Goal: Information Seeking & Learning: Learn about a topic

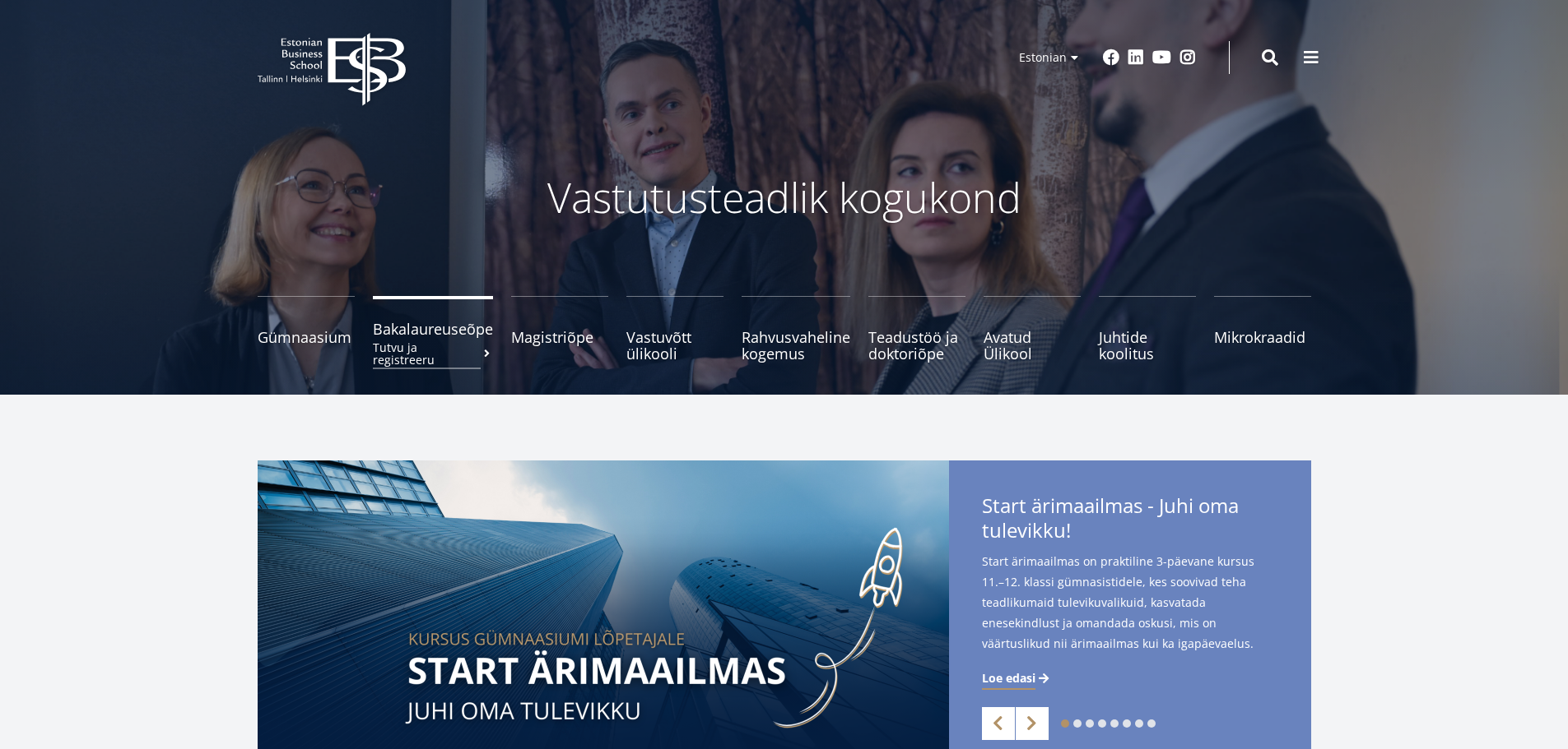
click at [392, 327] on span "Bakalaureuseõpe Tutvu ja registreeru" at bounding box center [433, 329] width 120 height 17
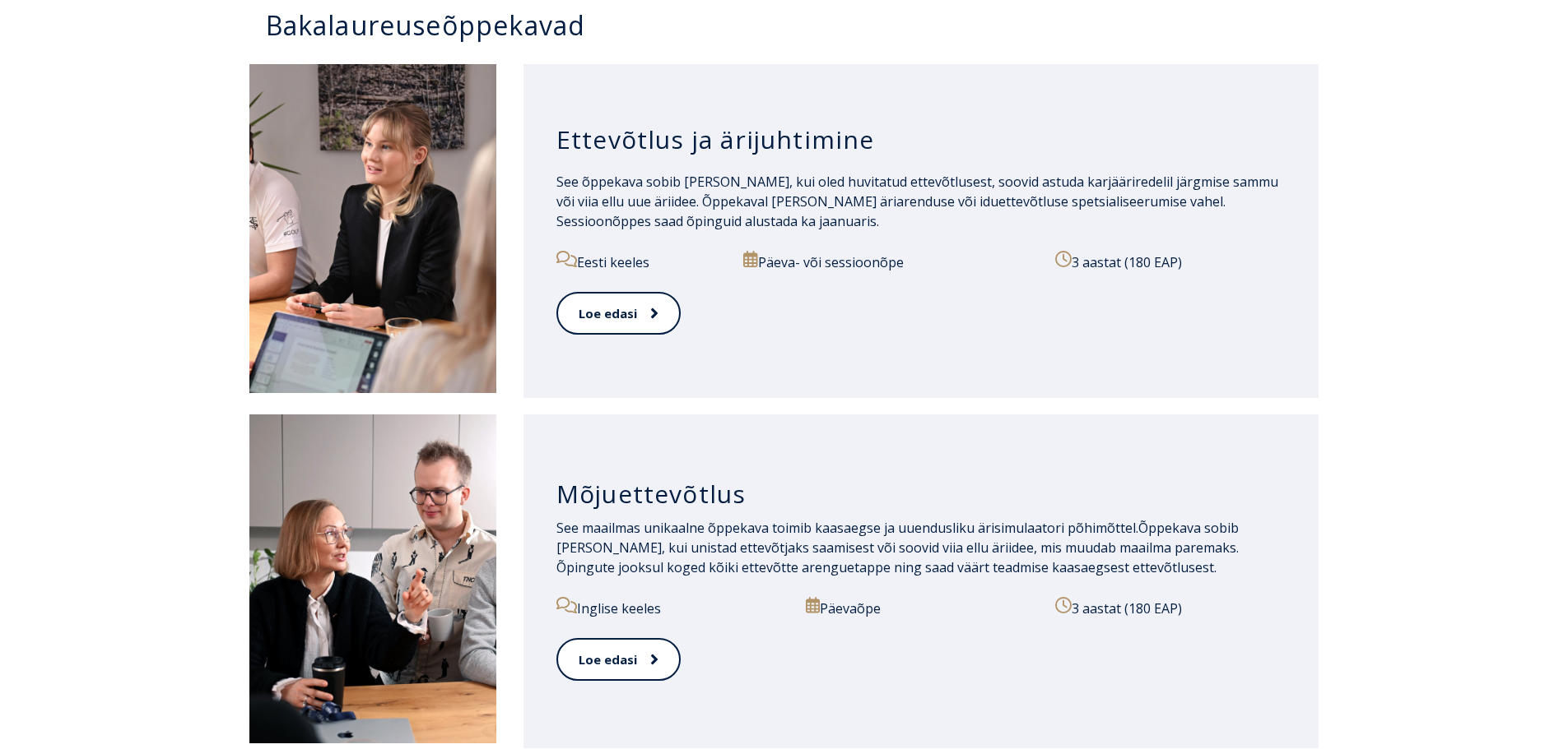
scroll to position [1316, 0]
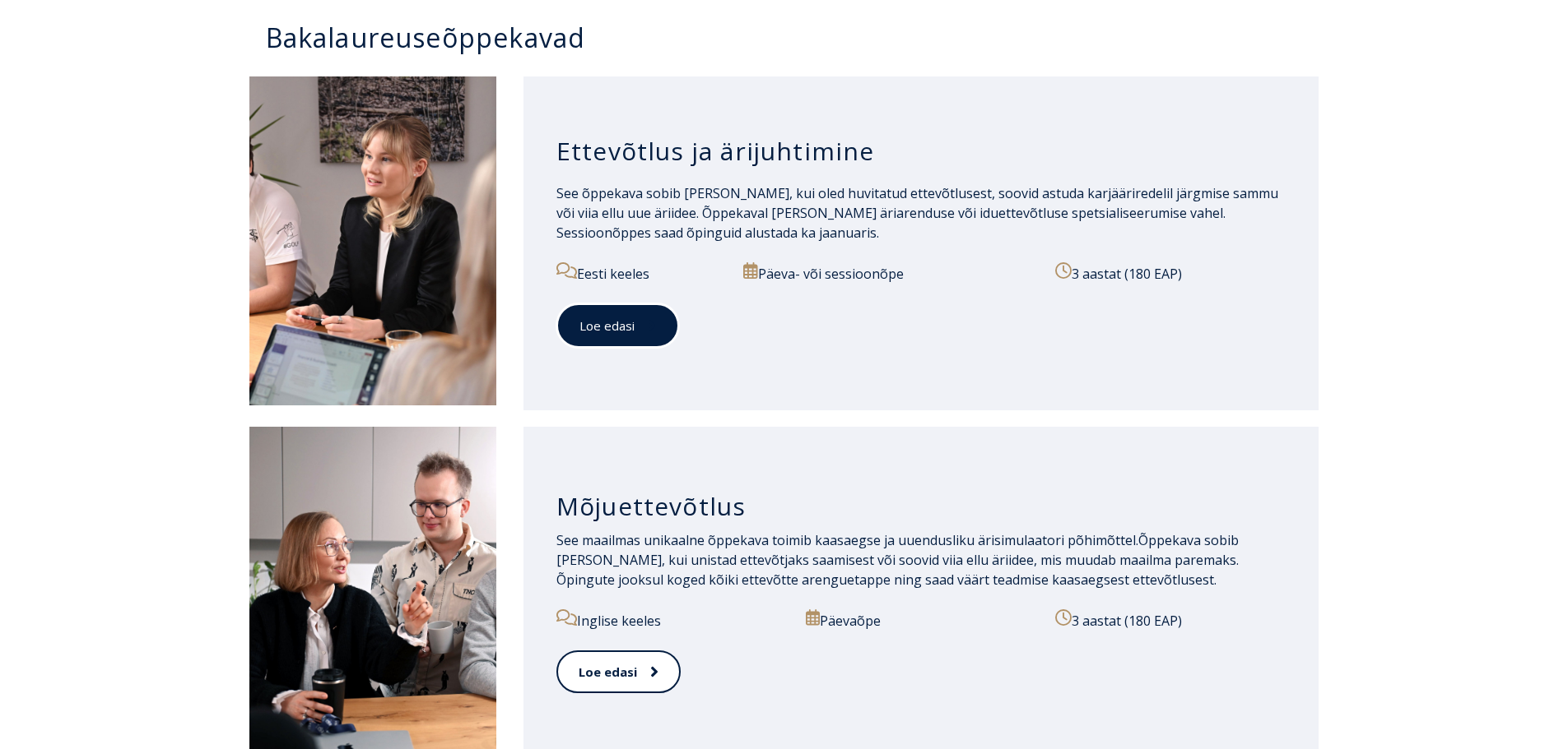
click at [578, 320] on link "Loe edasi" at bounding box center [617, 326] width 123 height 45
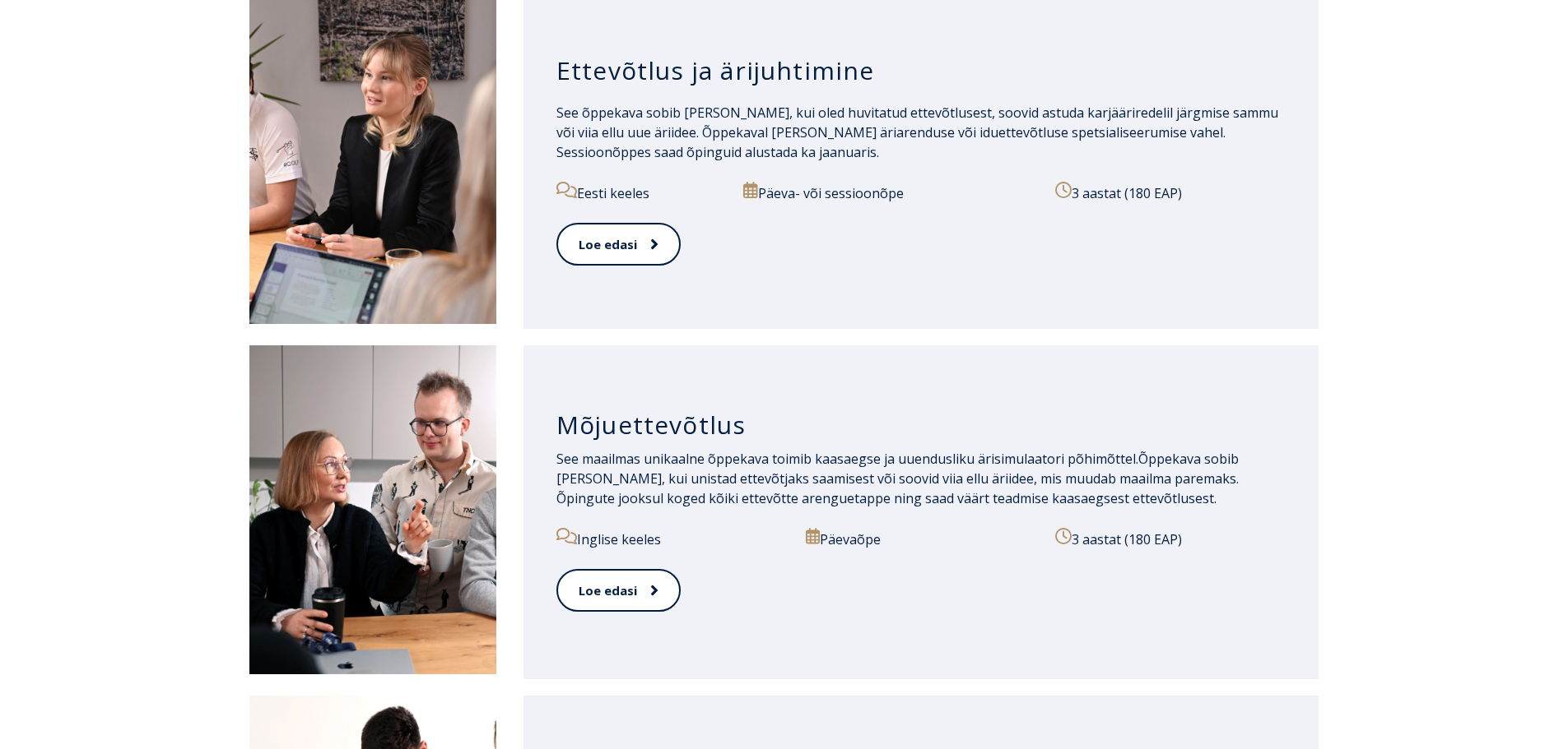
scroll to position [1398, 0]
click at [618, 587] on link "Loe edasi" at bounding box center [617, 590] width 123 height 45
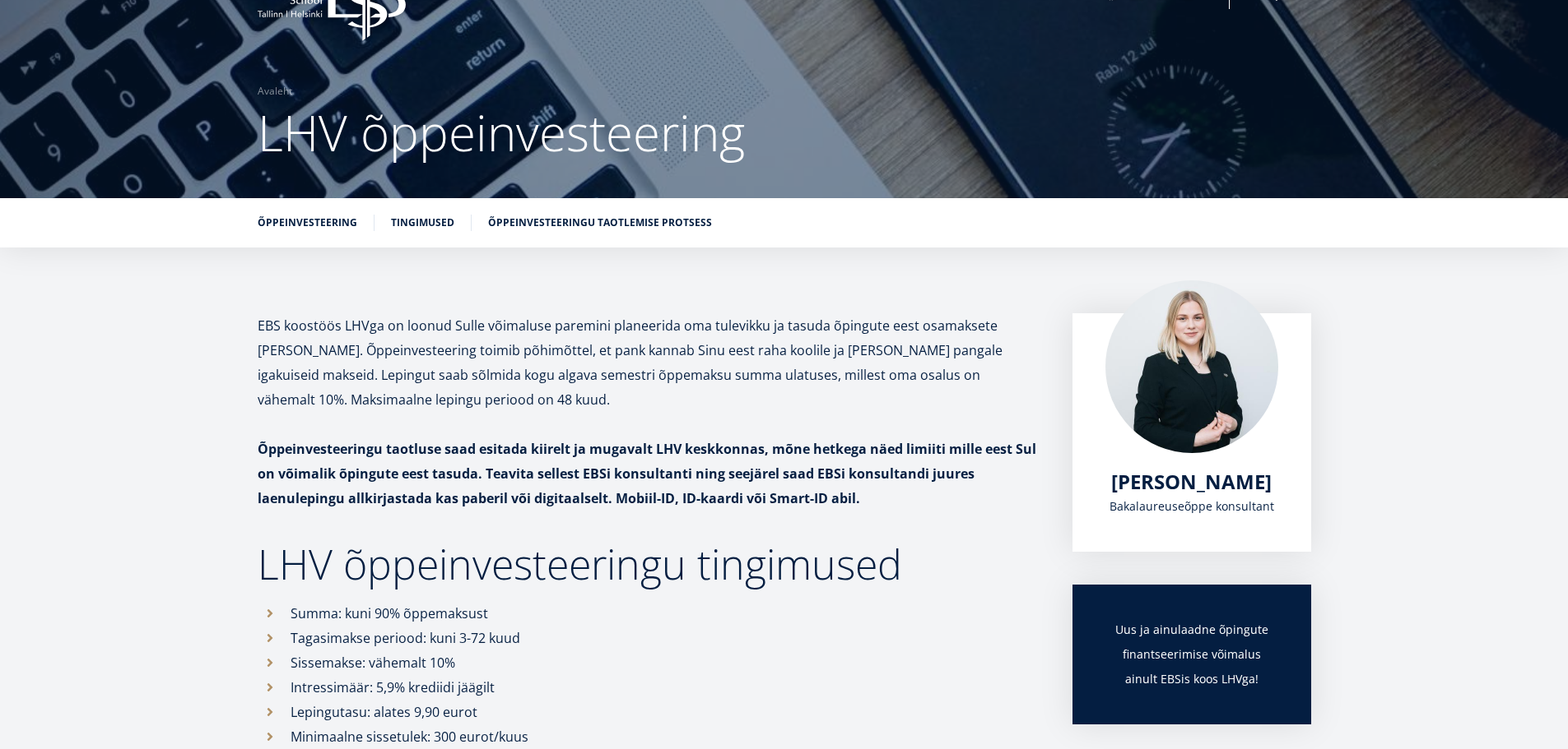
scroll to position [8, 0]
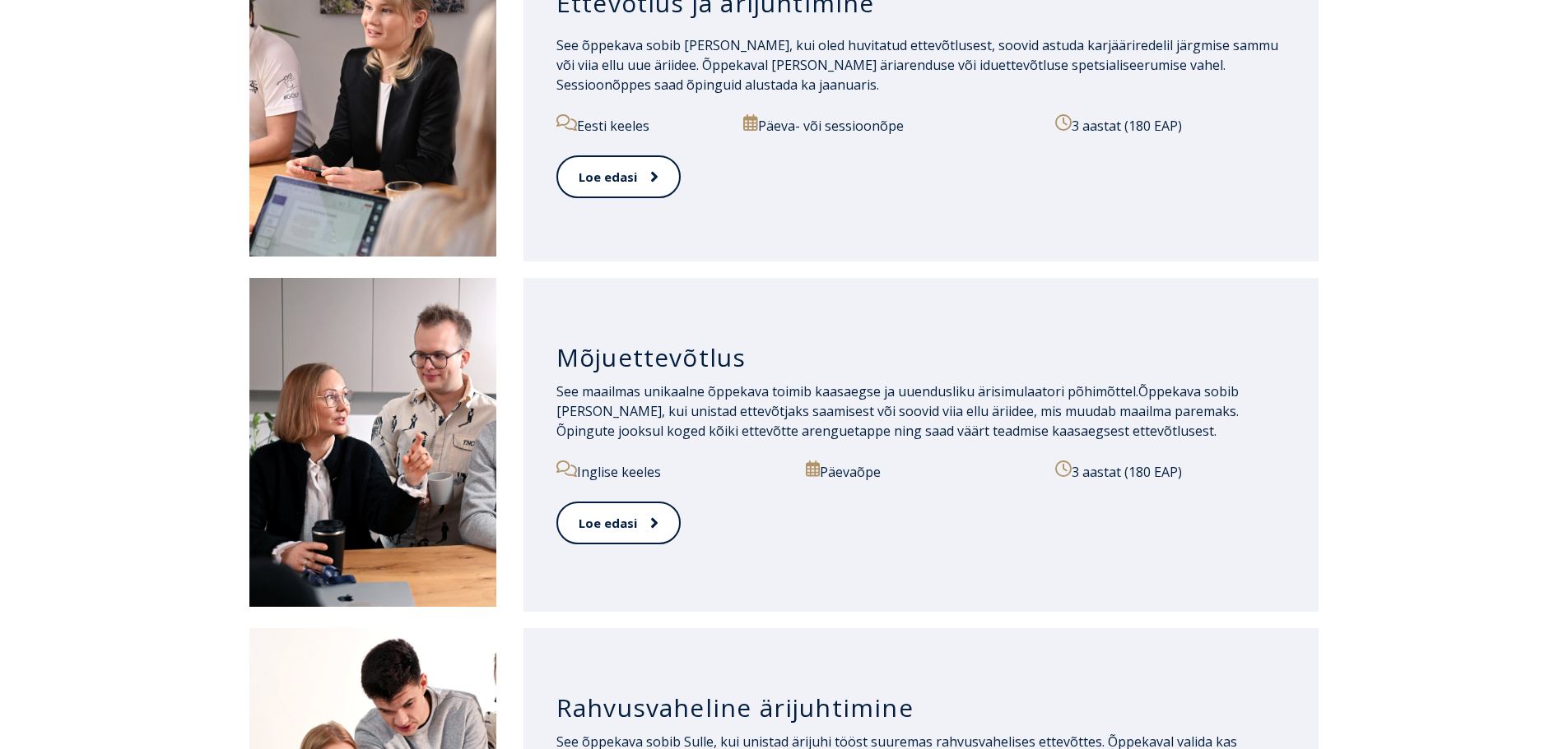
scroll to position [1727, 0]
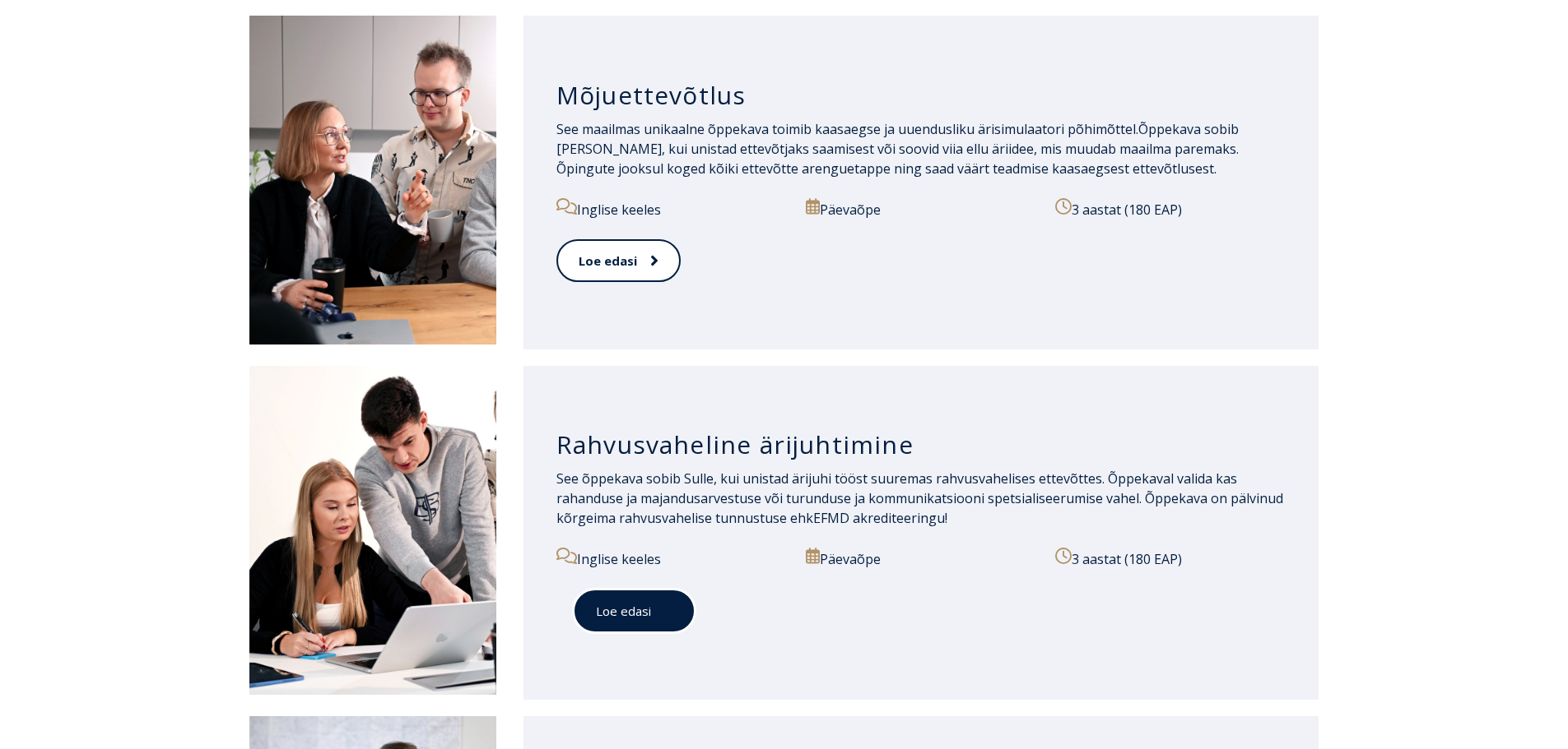
click at [613, 614] on link "Loe edasi" at bounding box center [634, 611] width 123 height 45
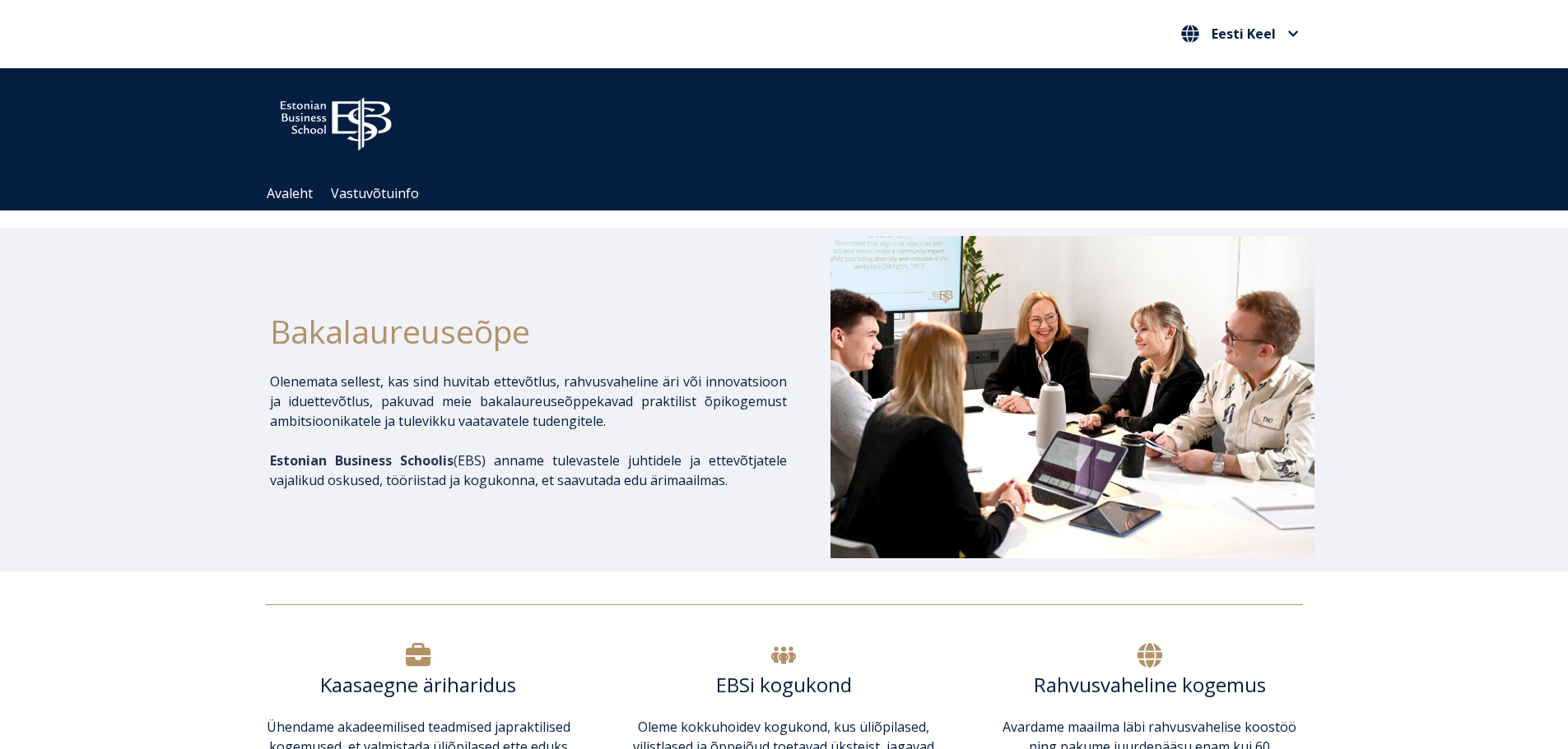
click at [624, 539] on div "Bakalaureuseõpe Olenemata sellest, kas sind huvitab ettevõtlus, rahvusvaheline …" at bounding box center [528, 399] width 517 height 327
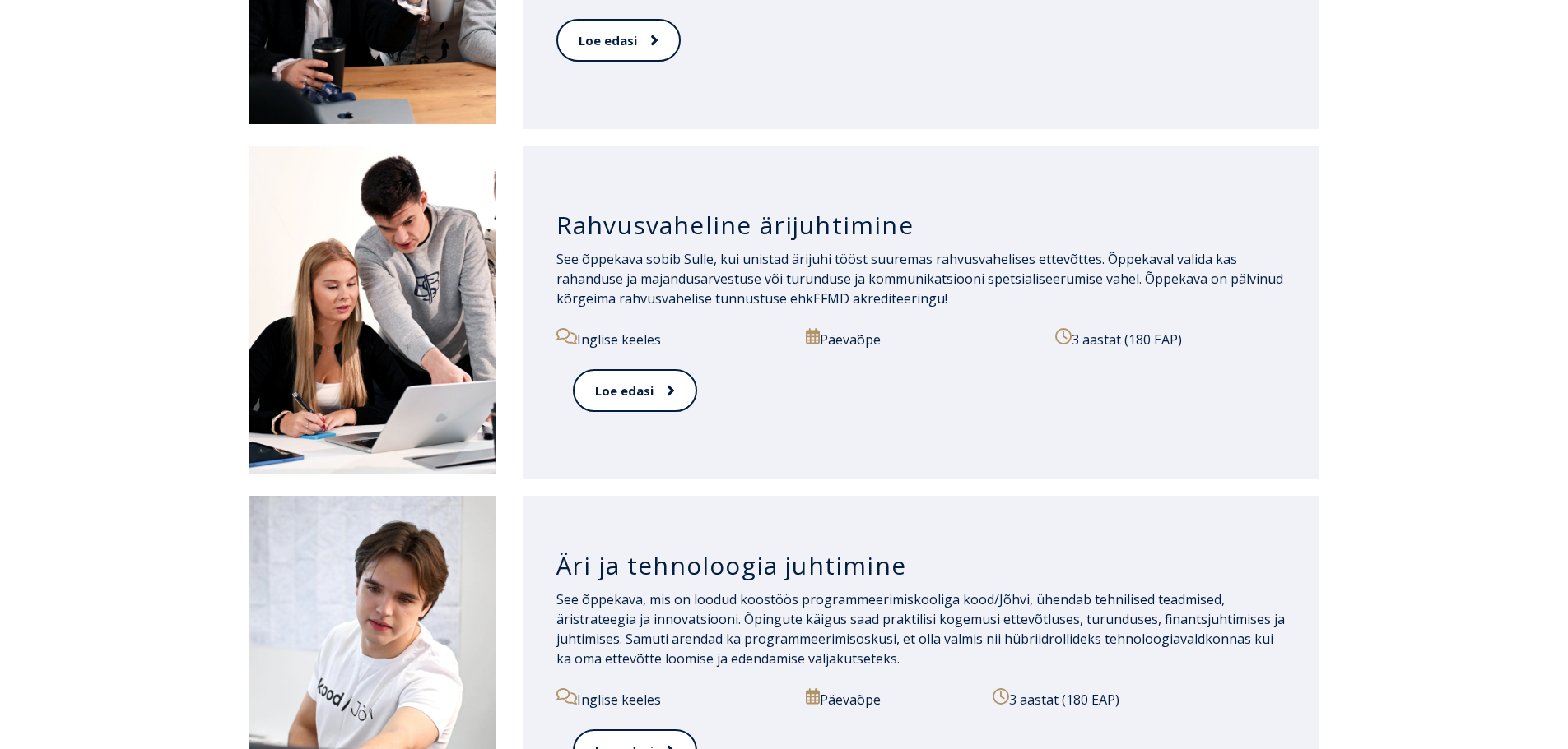
scroll to position [1975, 0]
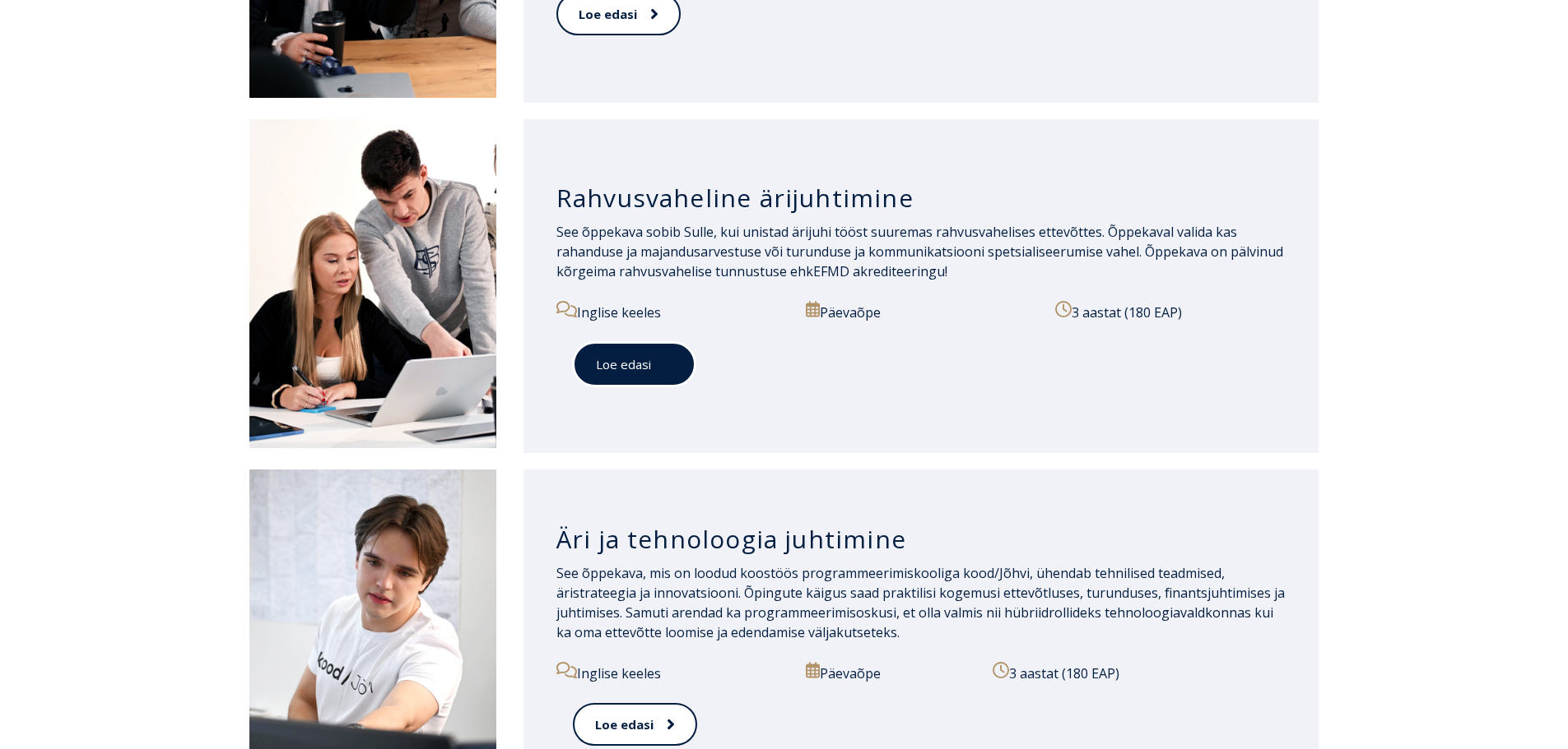
click at [637, 373] on link "Loe edasi" at bounding box center [634, 364] width 123 height 45
click at [604, 342] on link "Loe edasi" at bounding box center [634, 364] width 123 height 45
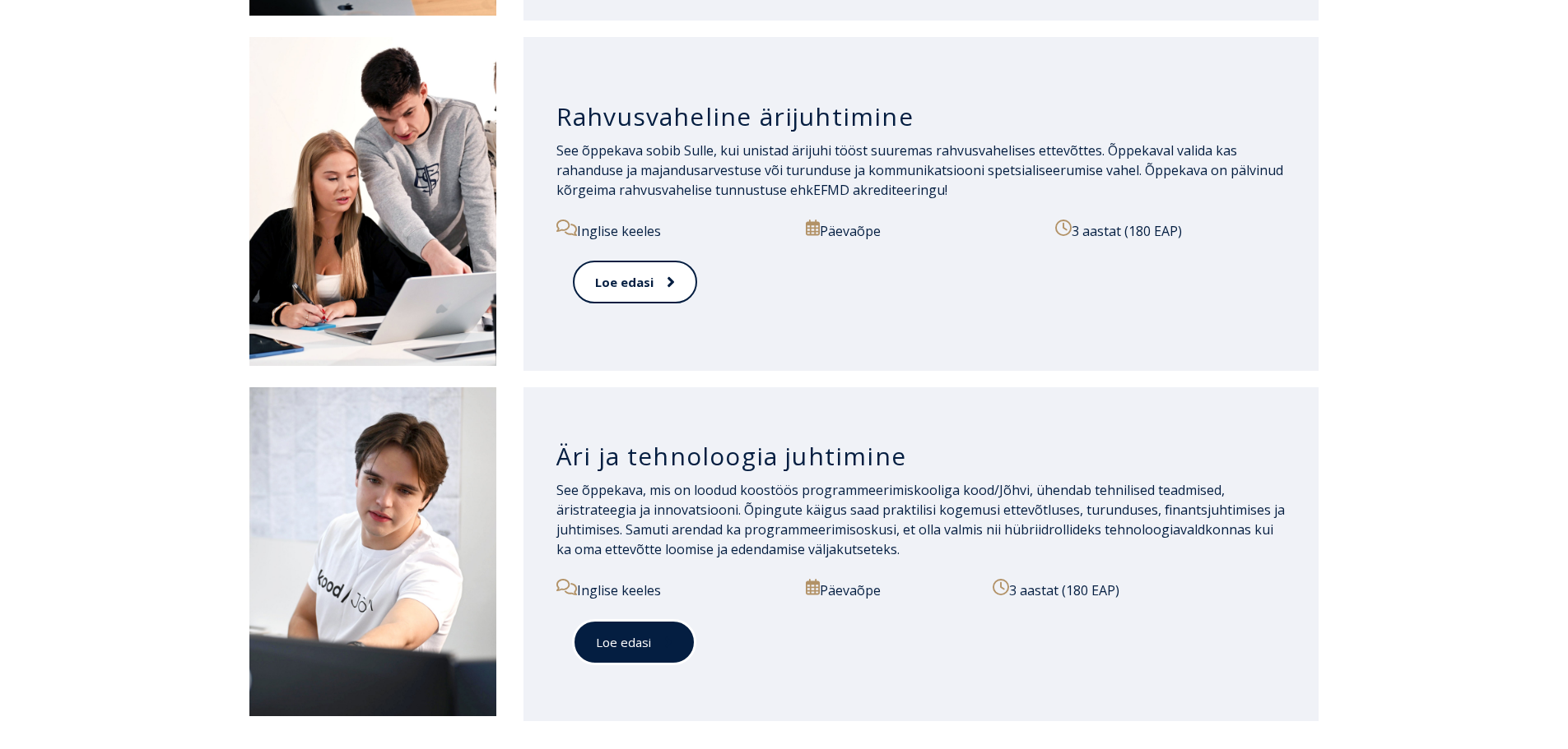
click at [616, 640] on link "Loe edasi" at bounding box center [634, 643] width 123 height 45
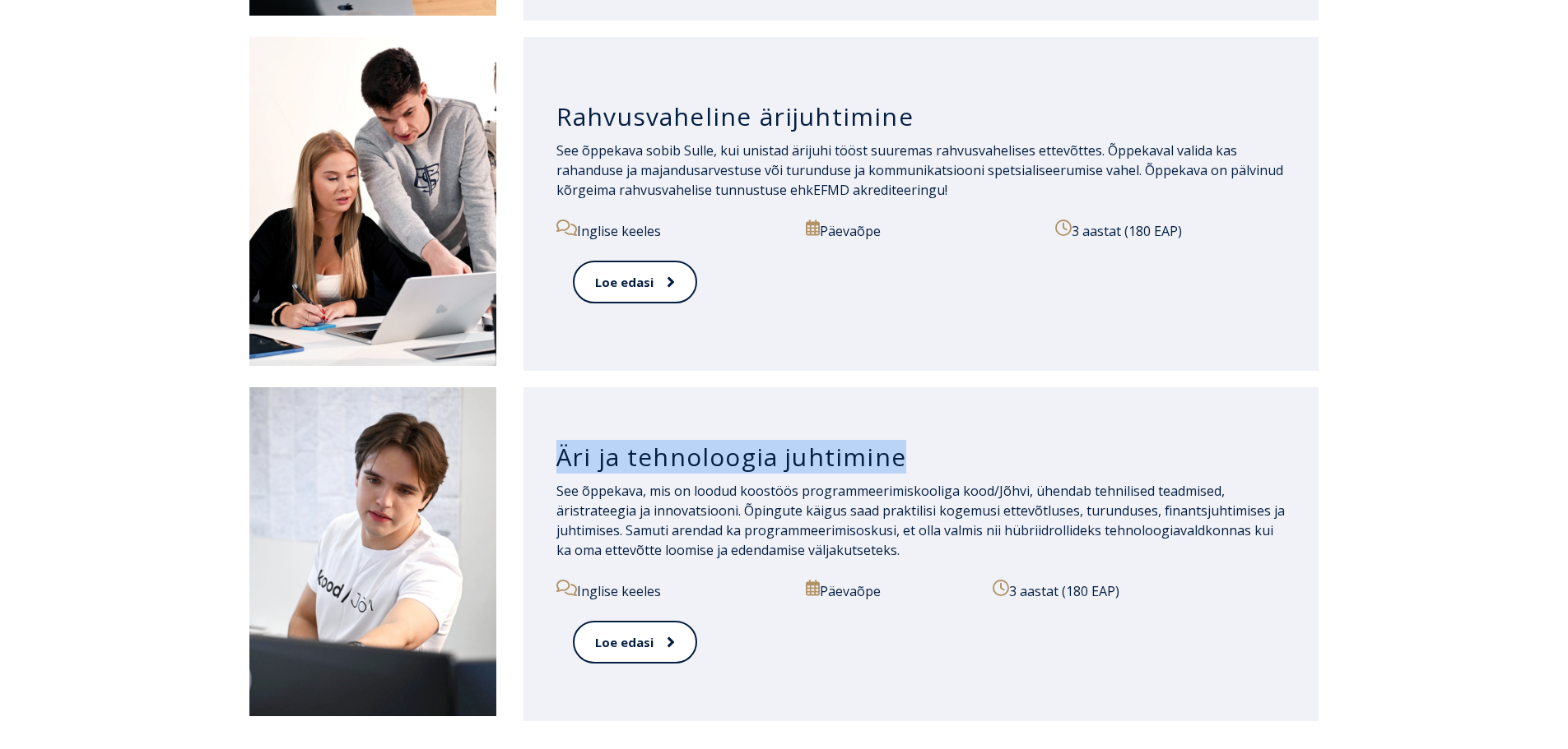
drag, startPoint x: 558, startPoint y: 451, endPoint x: 907, endPoint y: 465, distance: 349.3
click at [907, 465] on h3 "Äri ja tehnoloogia juhtimine" at bounding box center [920, 457] width 730 height 31
copy h3 "Äri ja tehnoloogia juhtimine"
click at [597, 650] on link "Loe edasi" at bounding box center [634, 643] width 123 height 45
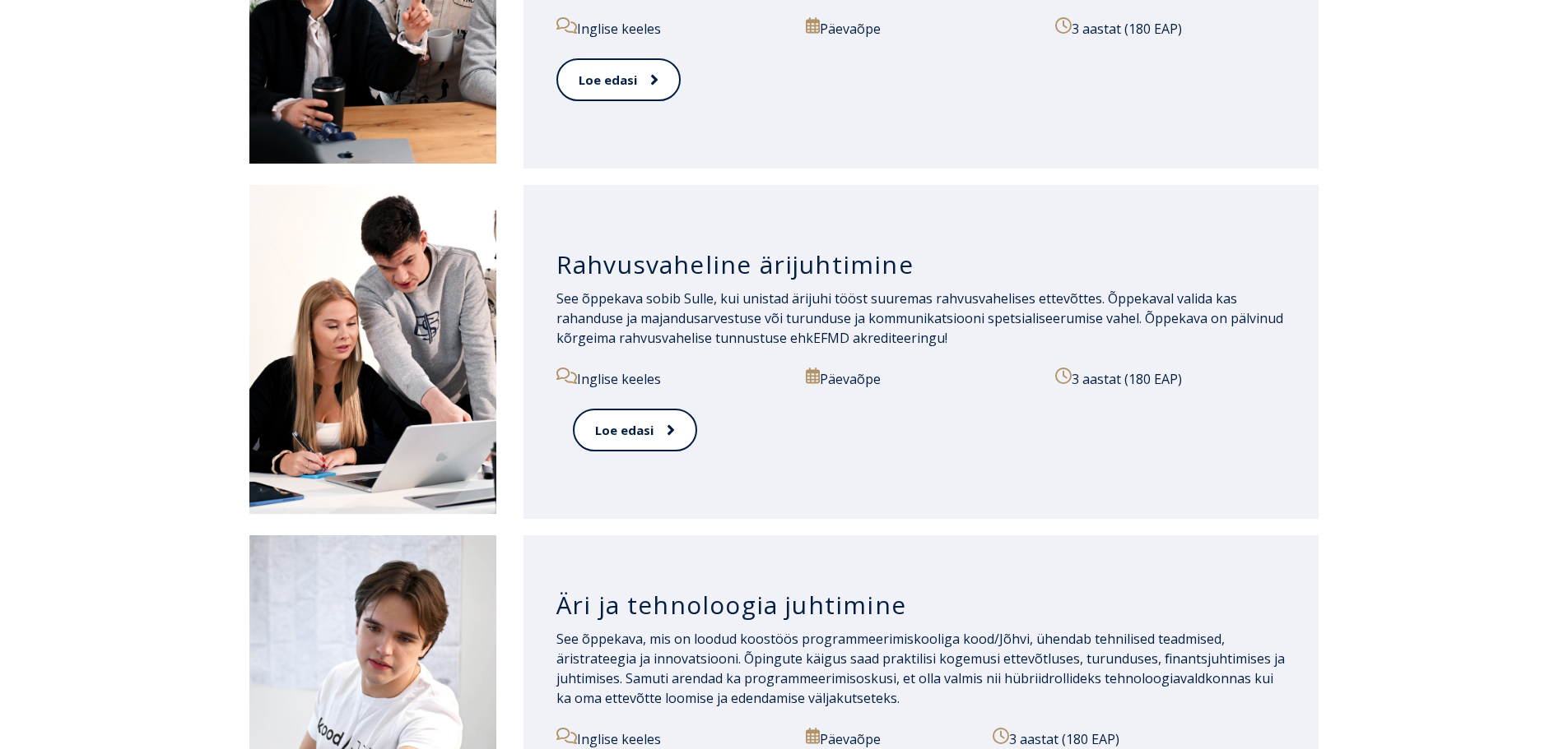
scroll to position [1727, 0]
